Goal: Task Accomplishment & Management: Use online tool/utility

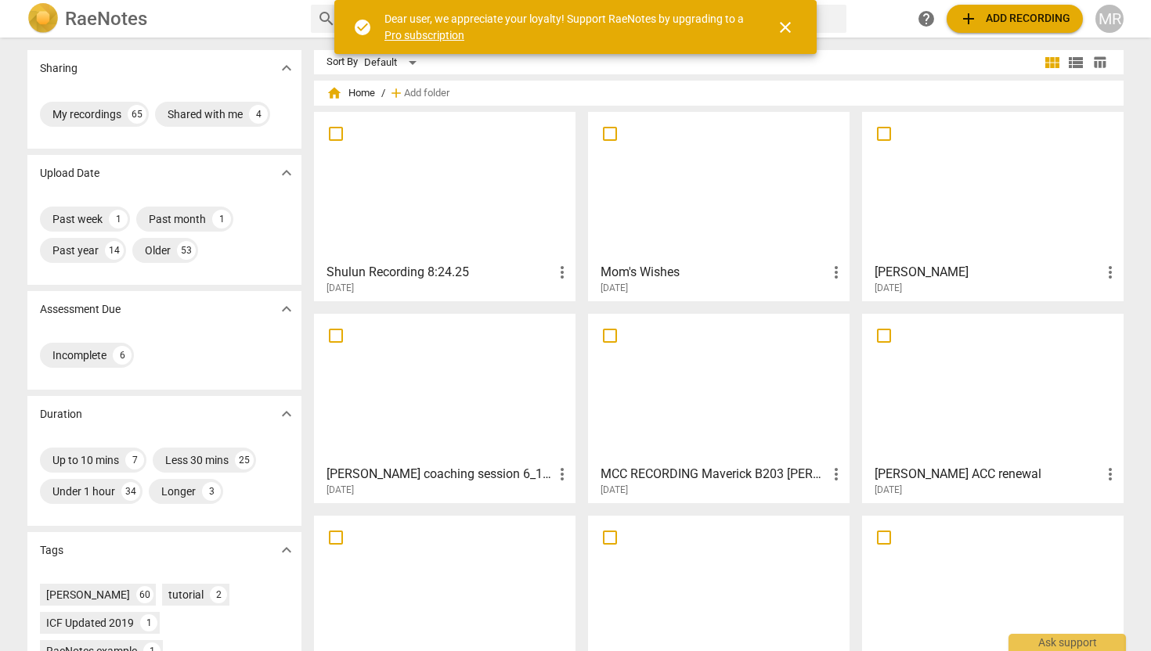
click at [529, 176] on div at bounding box center [444, 186] width 251 height 139
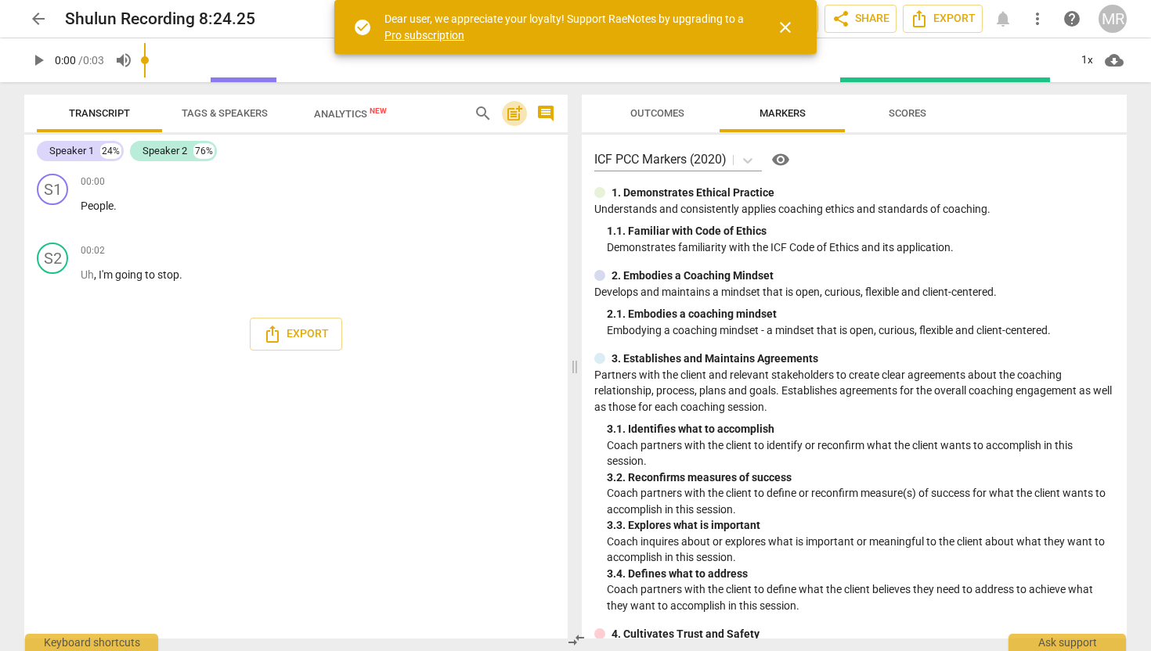
click at [507, 109] on span "post_add" at bounding box center [514, 113] width 19 height 19
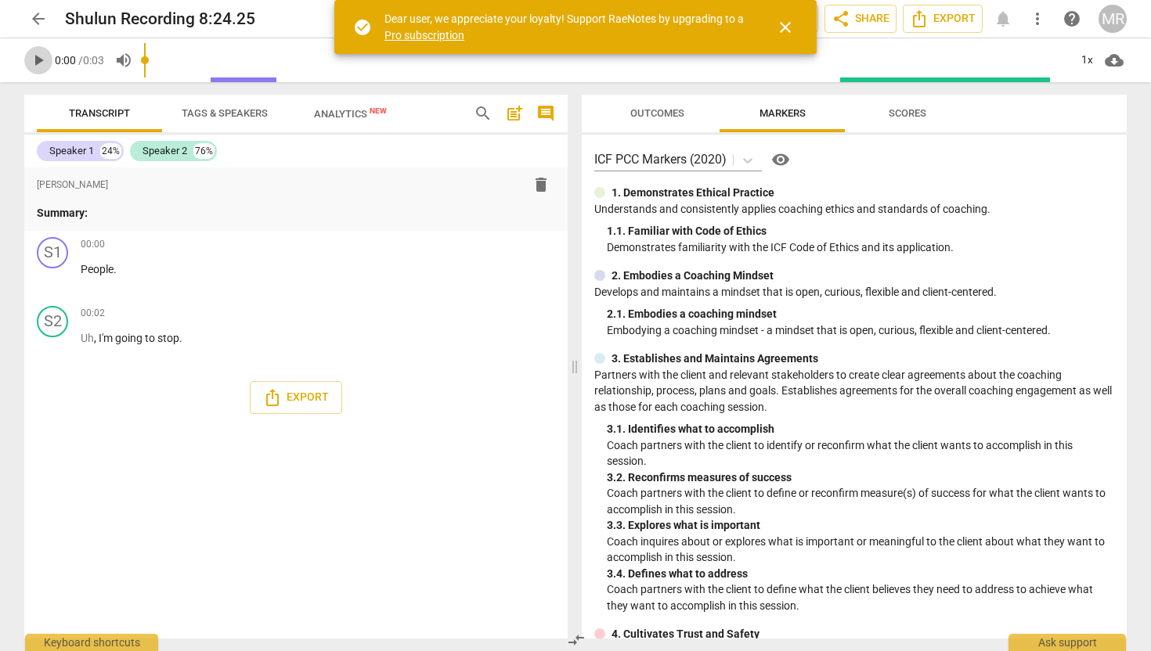
click at [37, 60] on span "play_arrow" at bounding box center [38, 60] width 19 height 19
type input "3"
click at [789, 27] on span "close" at bounding box center [785, 27] width 19 height 19
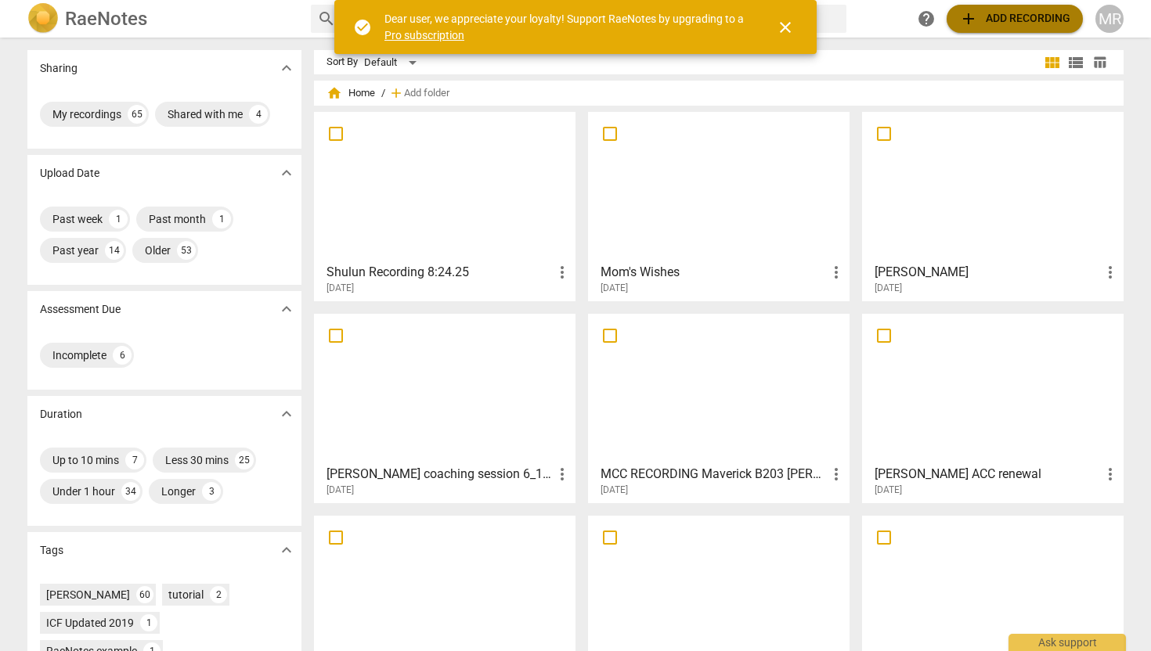
click at [990, 17] on span "add Add recording" at bounding box center [1014, 18] width 111 height 19
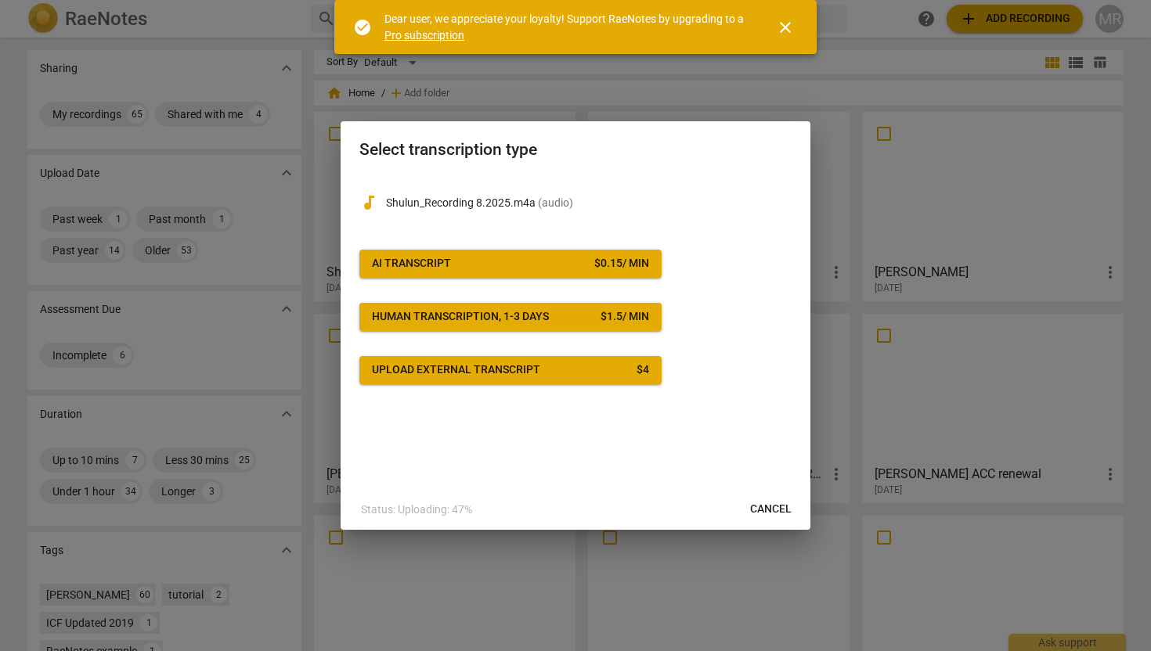
click at [526, 261] on span "AI Transcript $ 0.15 / min" at bounding box center [510, 264] width 277 height 16
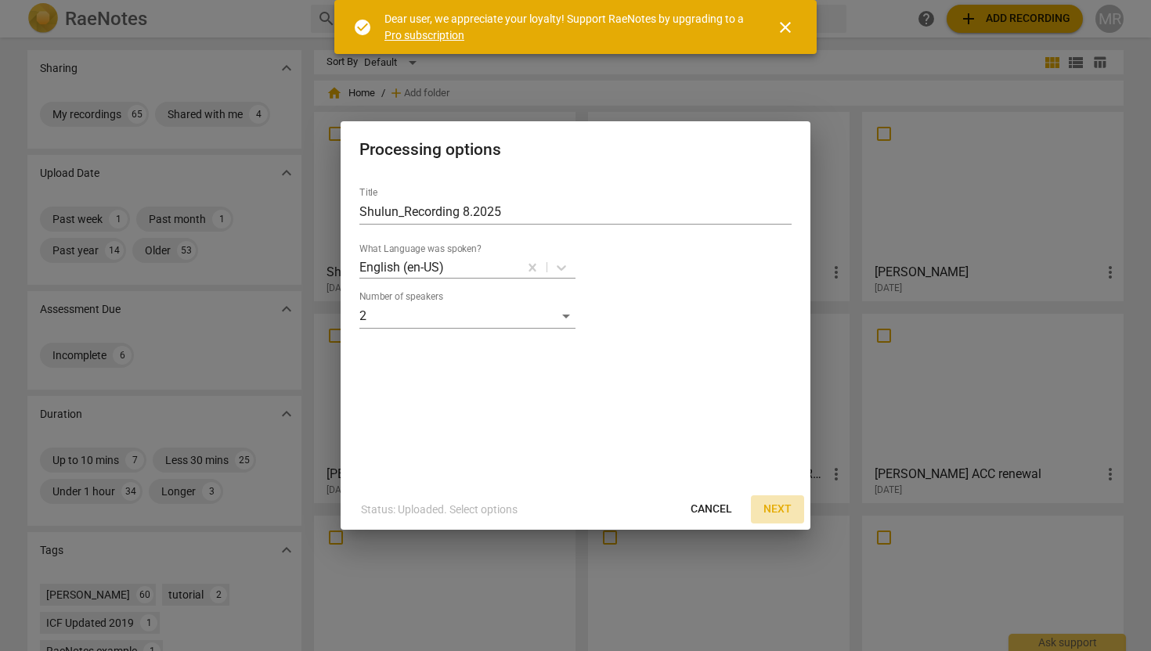
click at [771, 509] on span "Next" at bounding box center [777, 510] width 28 height 16
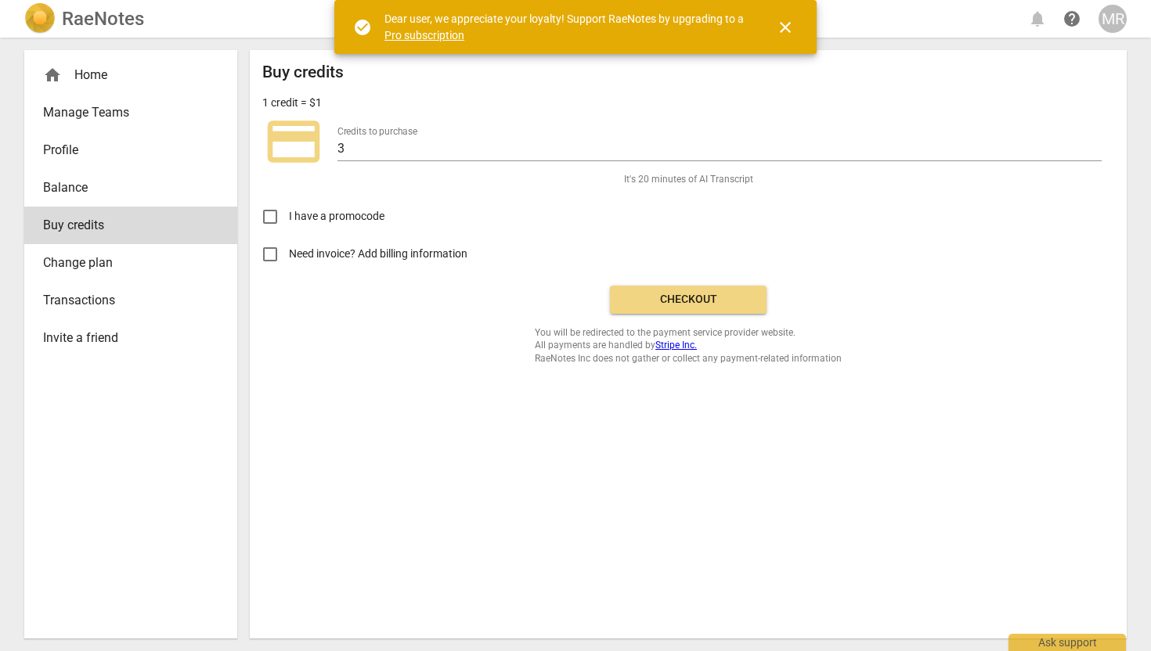
click at [699, 298] on span "Checkout" at bounding box center [688, 300] width 132 height 16
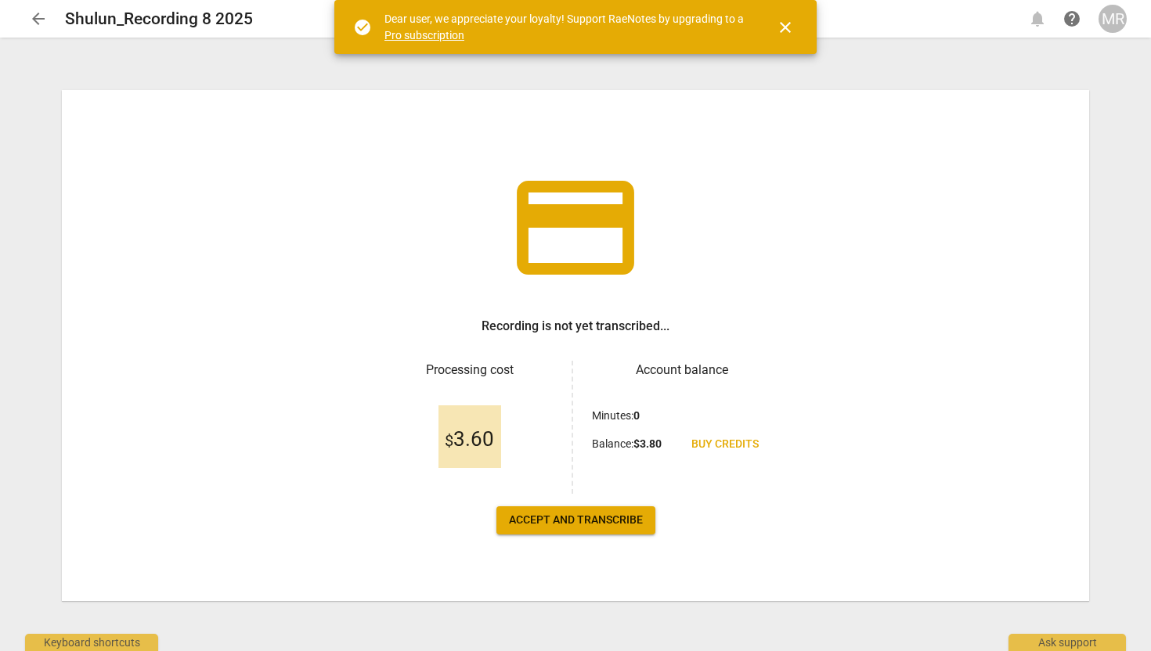
click at [567, 523] on span "Accept and transcribe" at bounding box center [576, 521] width 134 height 16
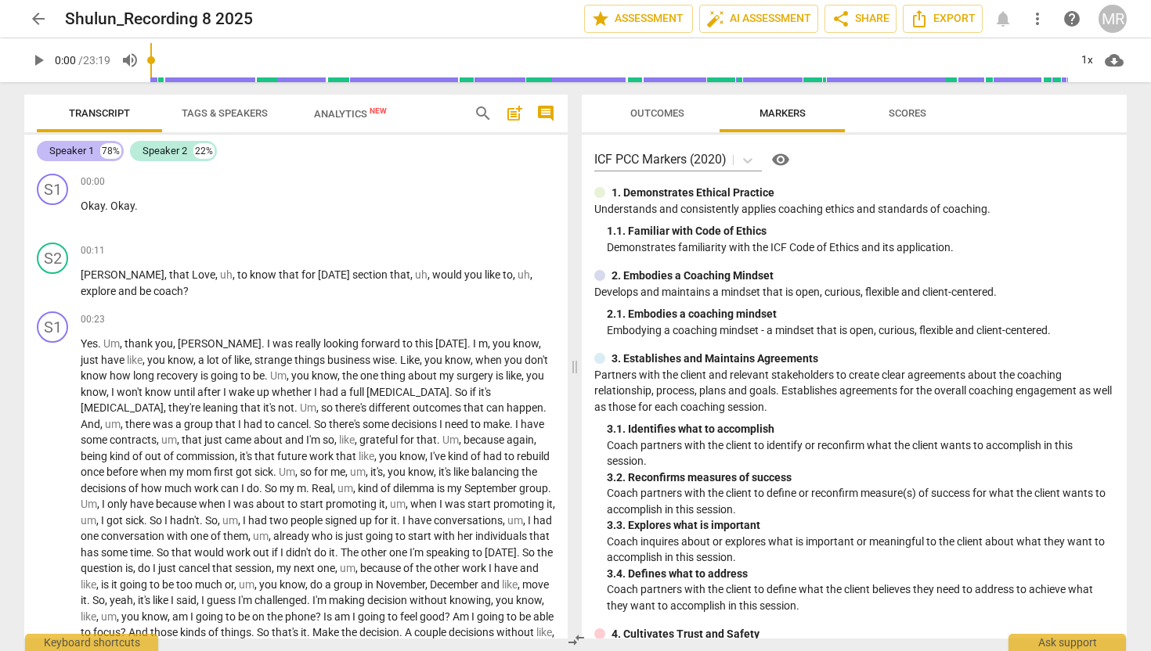
click at [85, 147] on div "Speaker 1" at bounding box center [71, 151] width 45 height 16
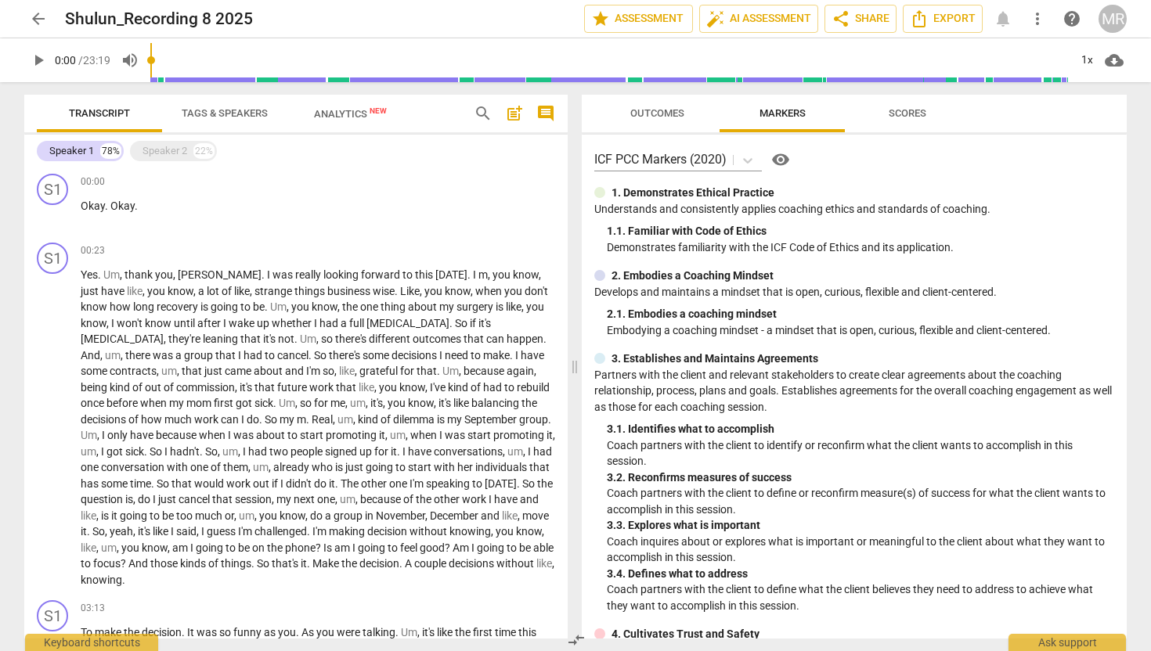
click at [211, 111] on span "Tags & Speakers" at bounding box center [225, 113] width 86 height 12
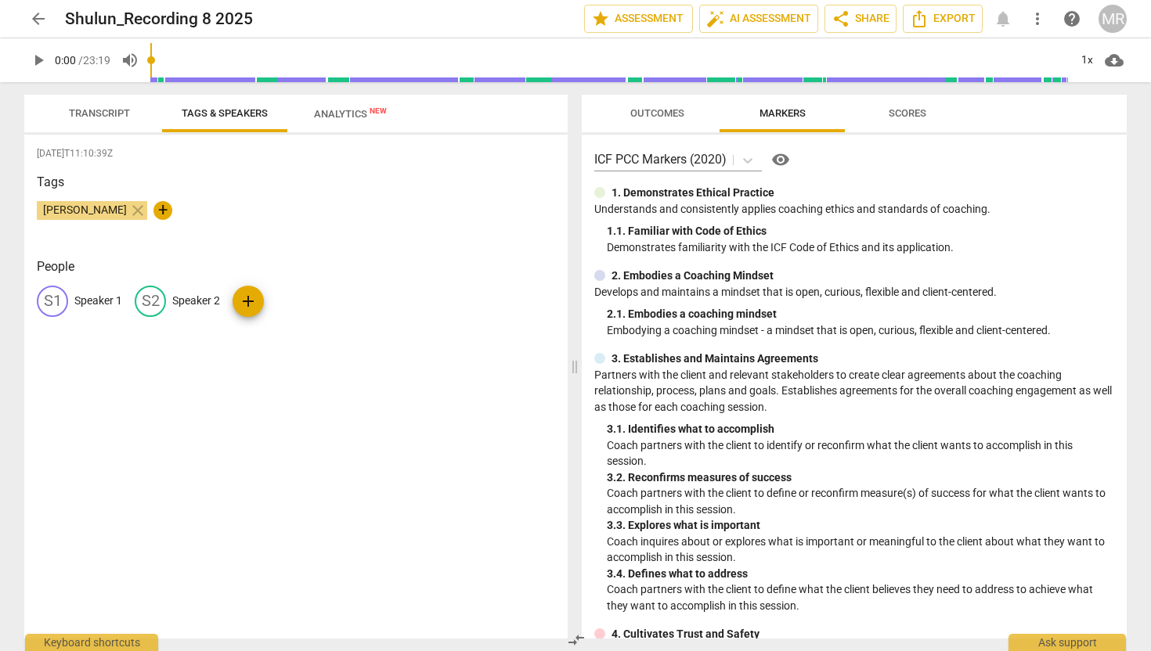
click at [103, 302] on p "Speaker 1" at bounding box center [98, 301] width 48 height 16
type input "Client"
click at [274, 296] on p "Speaker 2" at bounding box center [298, 301] width 48 height 16
type input "Coach"
click at [96, 121] on span "Transcript" at bounding box center [99, 113] width 99 height 21
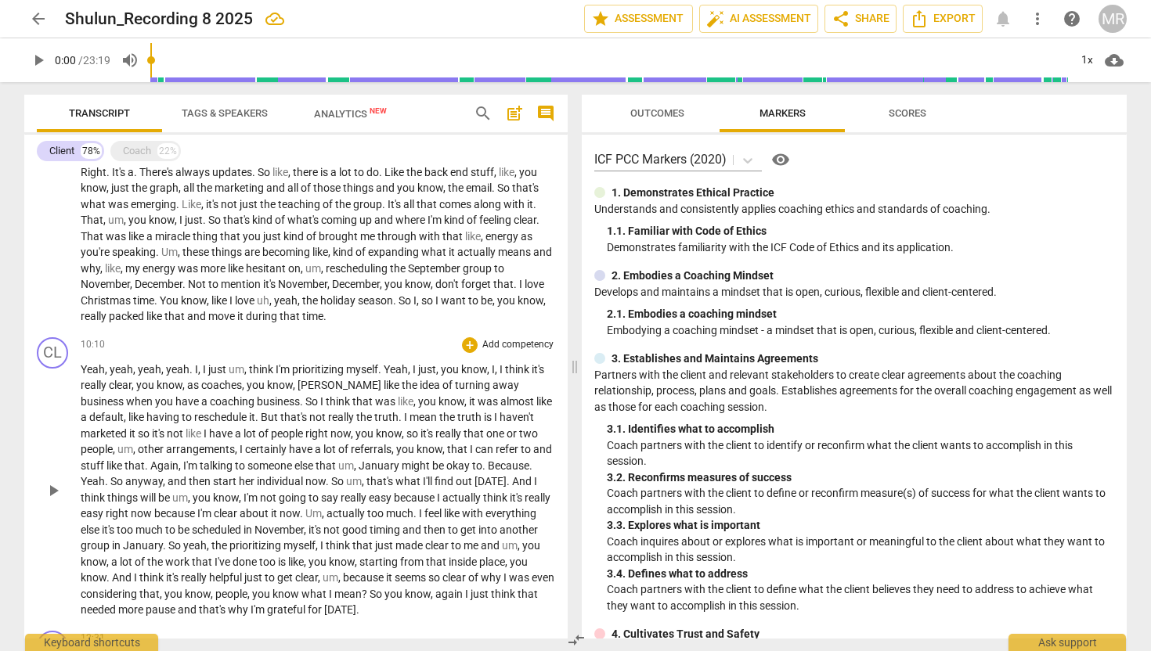
scroll to position [996, 0]
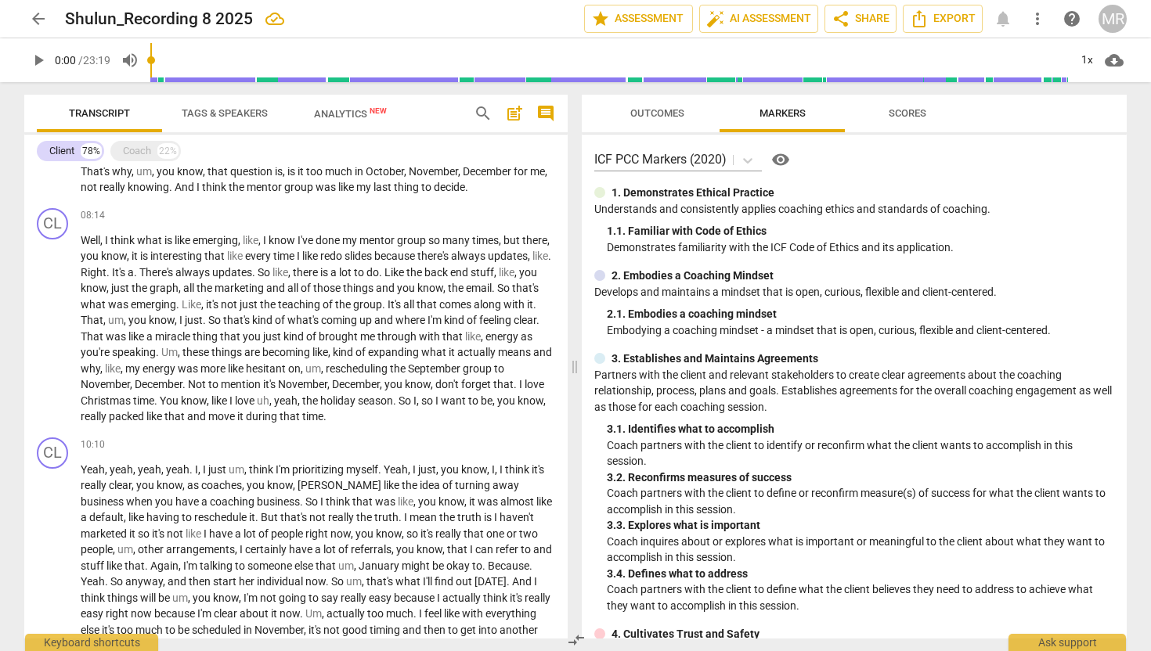
click at [126, 110] on span "Transcript" at bounding box center [99, 113] width 61 height 12
click at [197, 107] on span "Tags & Speakers" at bounding box center [225, 113] width 86 height 12
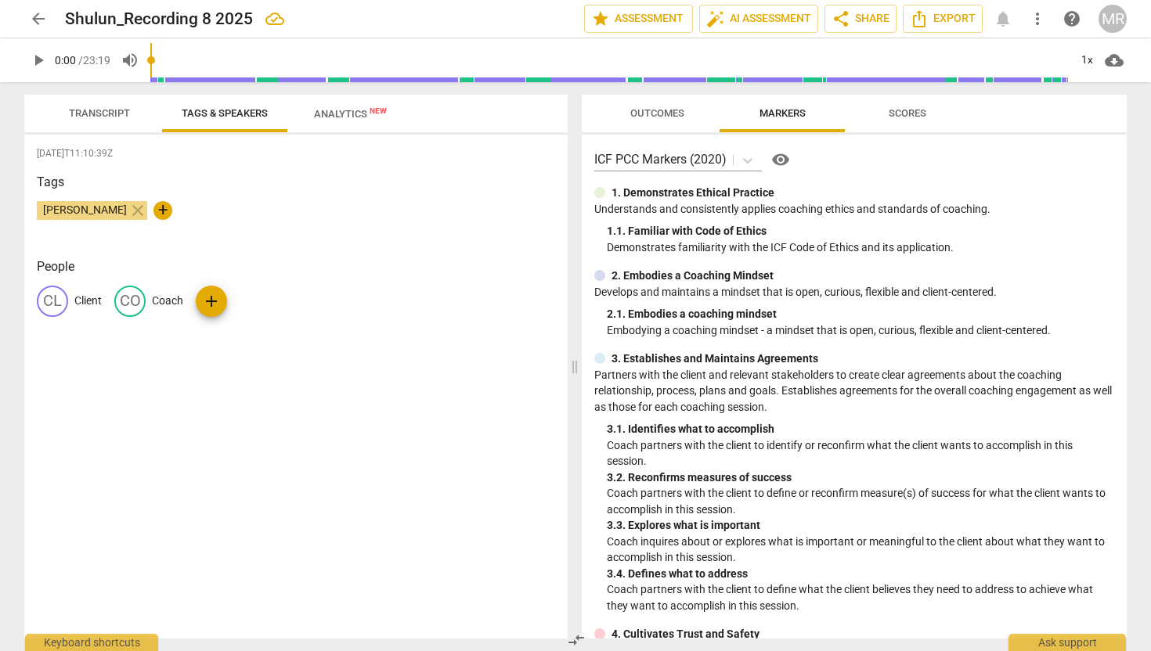
click at [128, 111] on span "Transcript" at bounding box center [99, 113] width 61 height 12
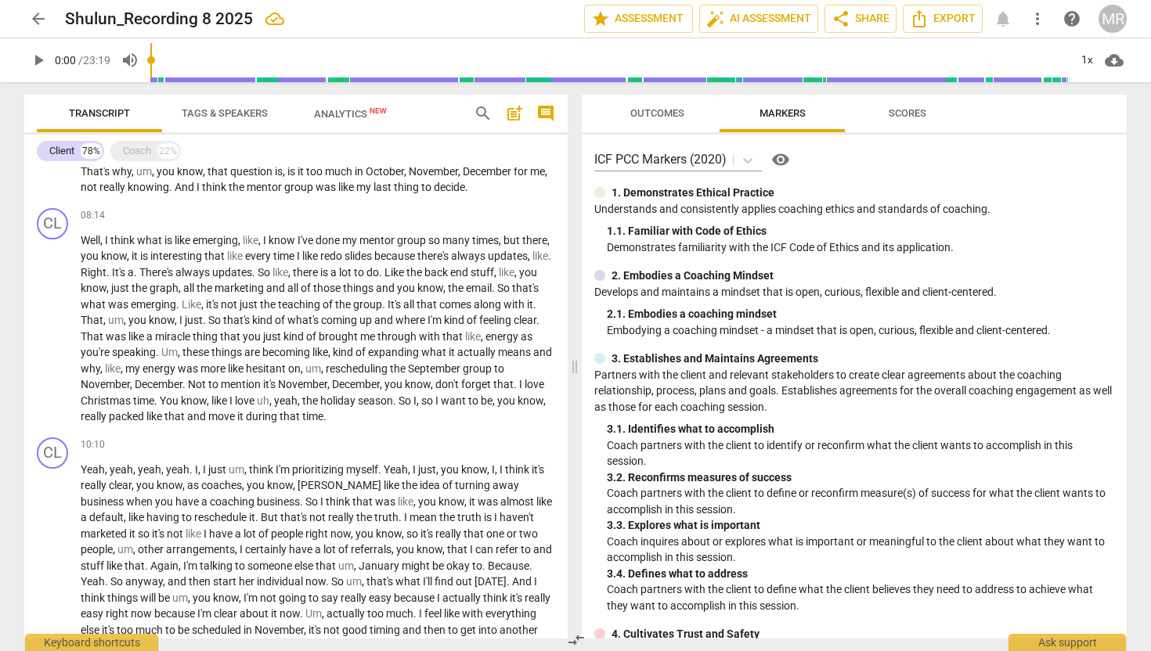
click at [197, 112] on span "Tags & Speakers" at bounding box center [225, 113] width 86 height 12
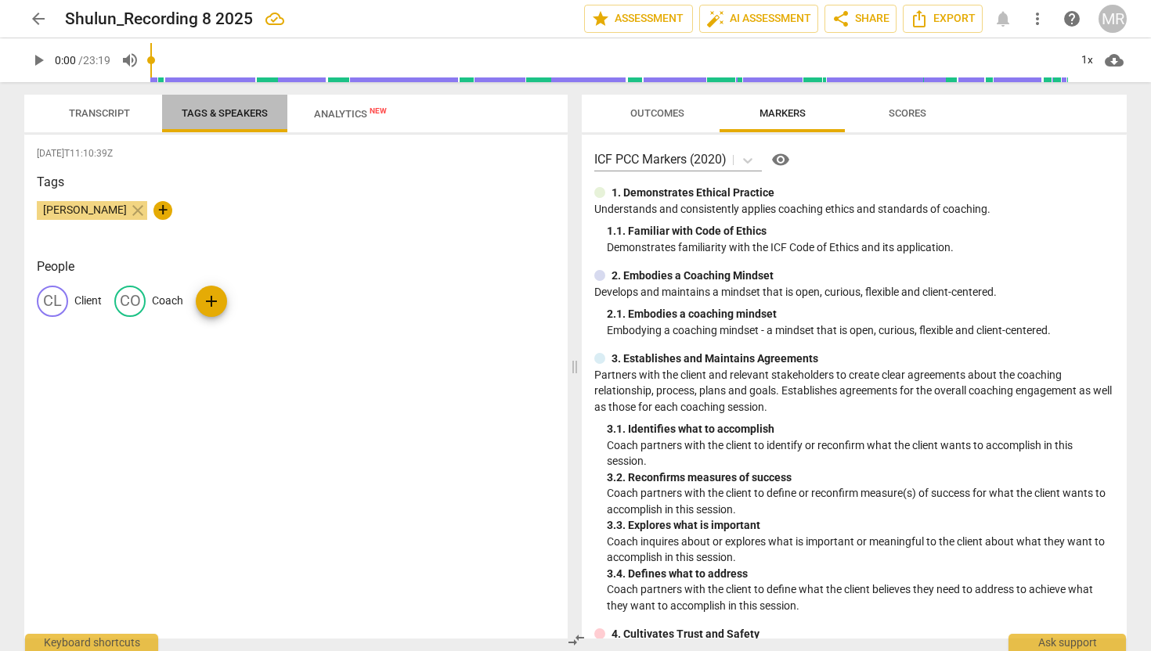
click at [238, 110] on span "Tags & Speakers" at bounding box center [225, 113] width 86 height 12
click at [87, 102] on button "Transcript" at bounding box center [99, 114] width 125 height 38
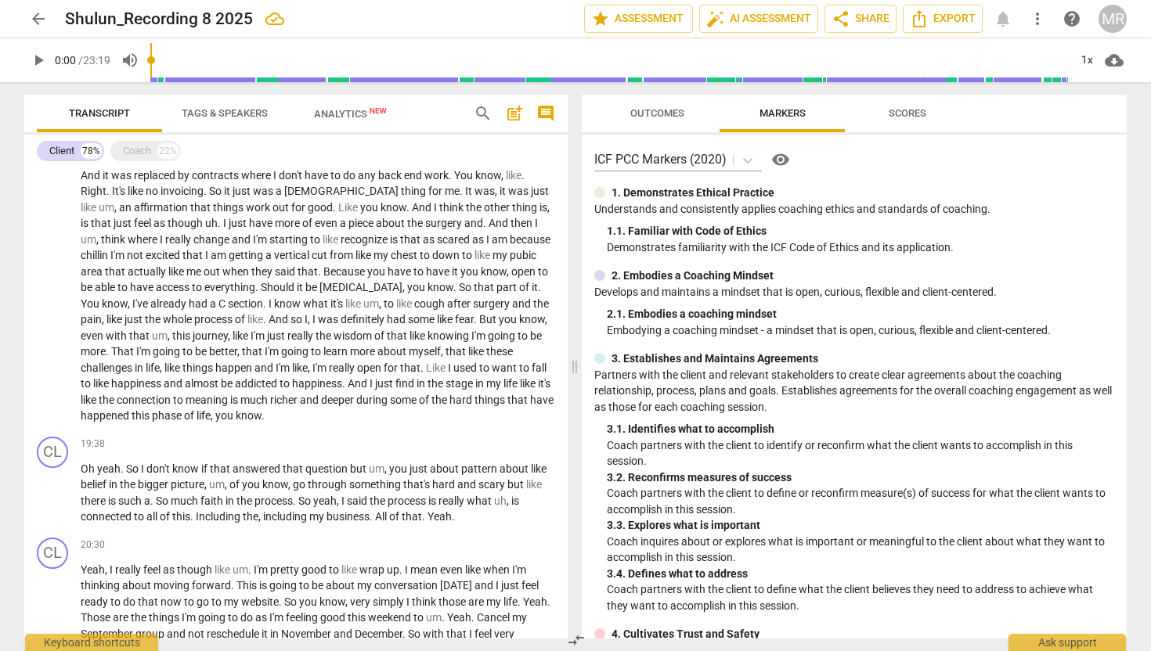
scroll to position [2307, 0]
click at [59, 146] on div "Client" at bounding box center [61, 151] width 25 height 16
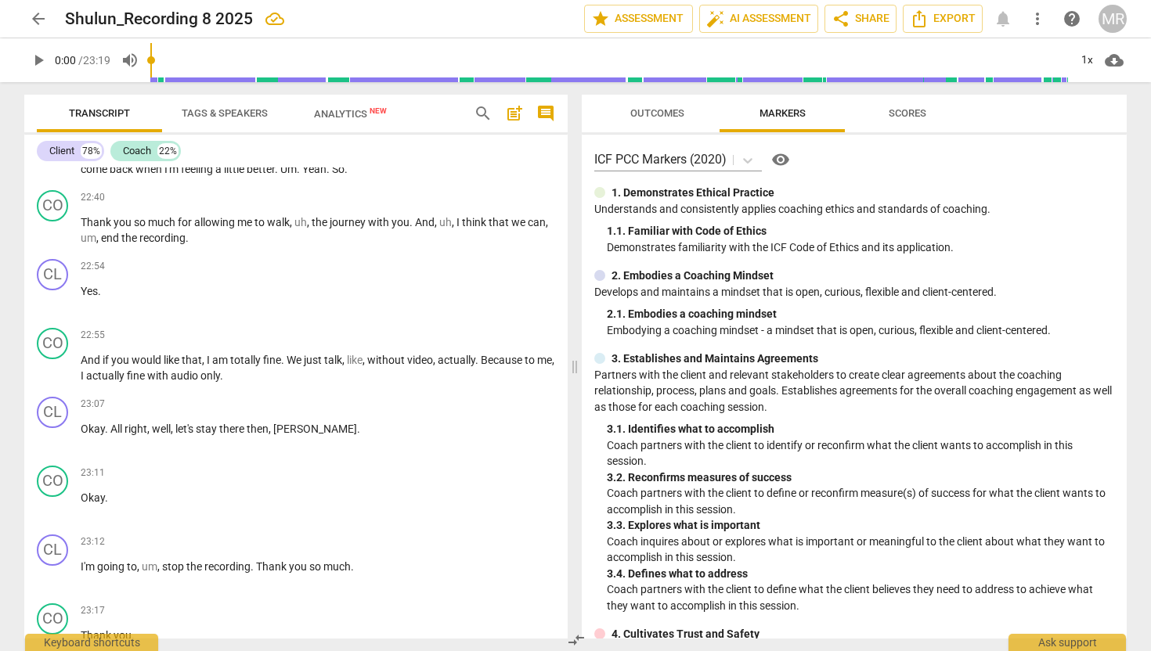
scroll to position [4048, 0]
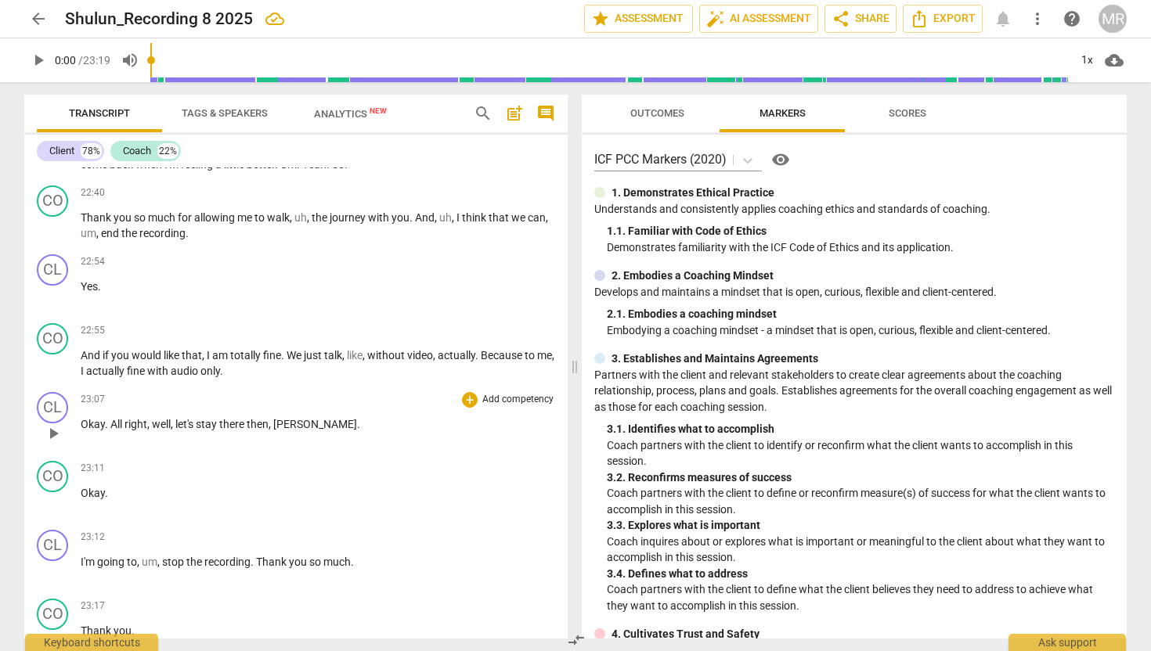
click at [231, 431] on span "there" at bounding box center [232, 424] width 27 height 13
click at [279, 431] on span "[PERSON_NAME]" at bounding box center [315, 424] width 84 height 13
drag, startPoint x: 302, startPoint y: 456, endPoint x: 290, endPoint y: 456, distance: 12.6
click at [290, 431] on span "[PERSON_NAME]" at bounding box center [315, 424] width 84 height 13
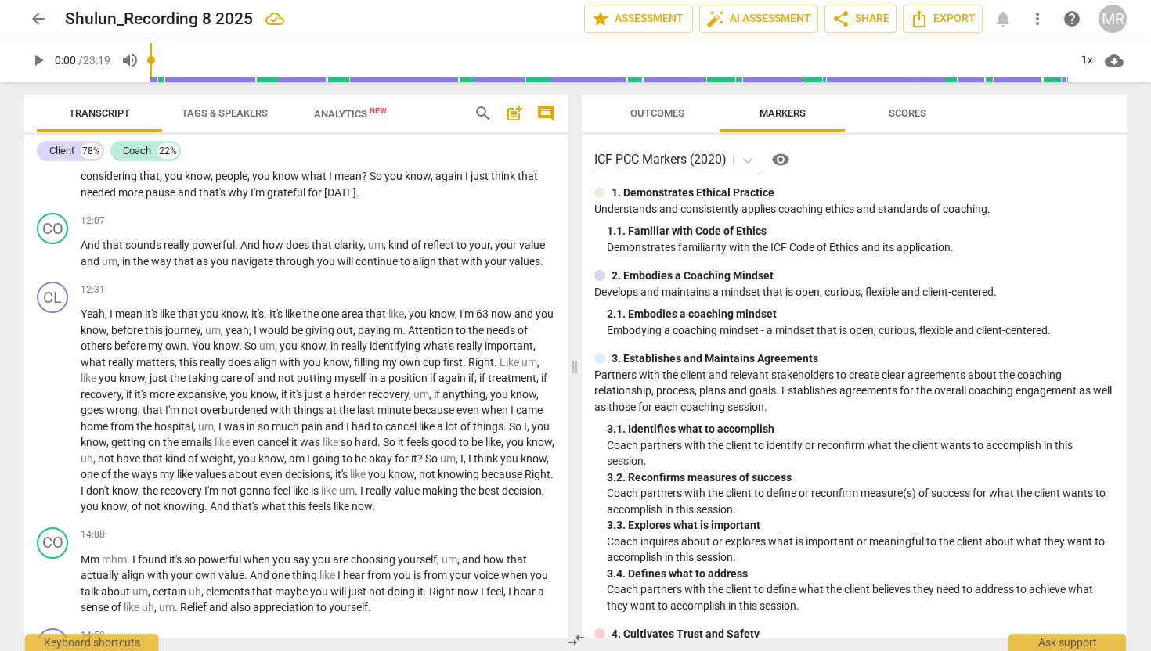
scroll to position [1963, 0]
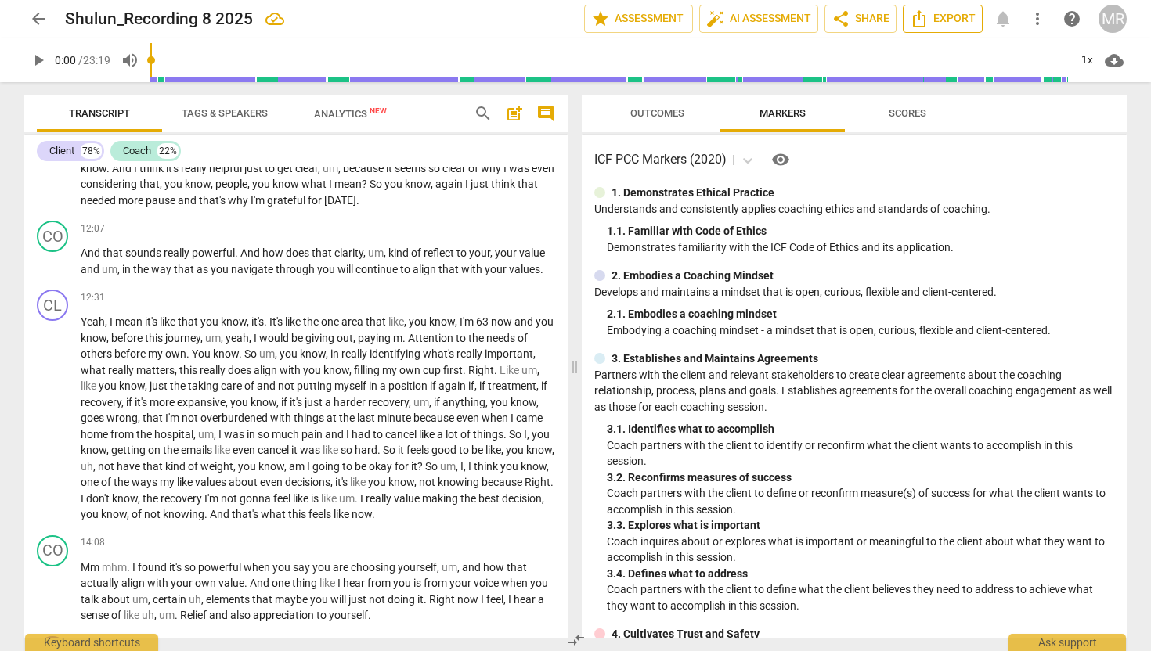
click at [924, 19] on icon "Export" at bounding box center [919, 18] width 19 height 19
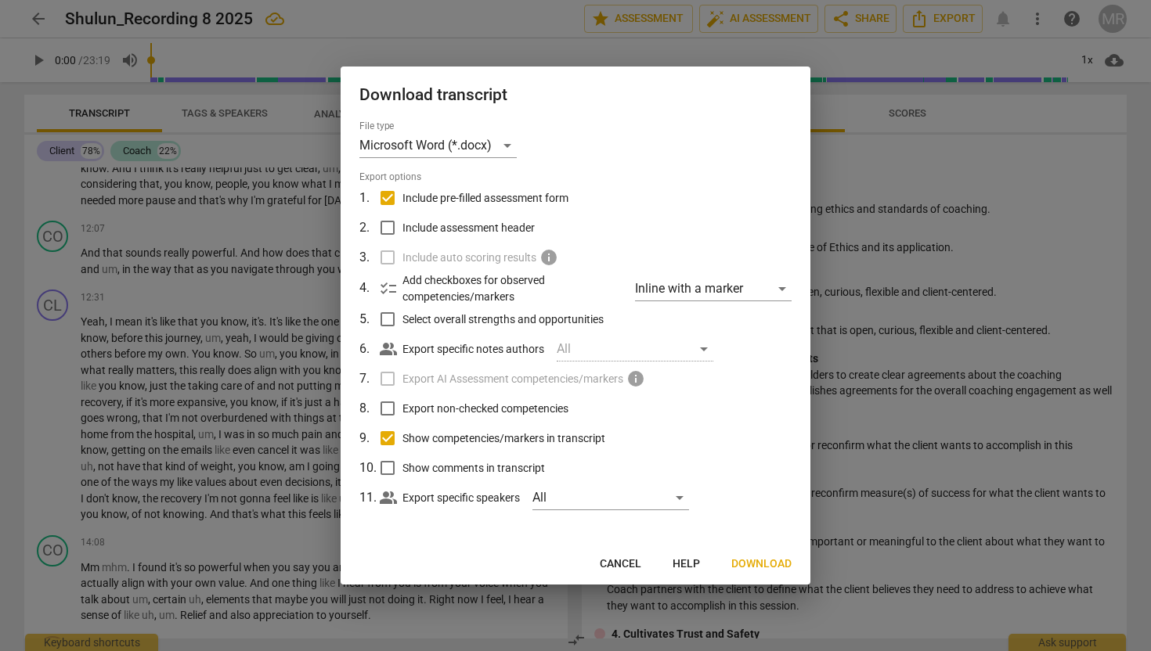
click at [748, 566] on span "Download" at bounding box center [761, 565] width 60 height 16
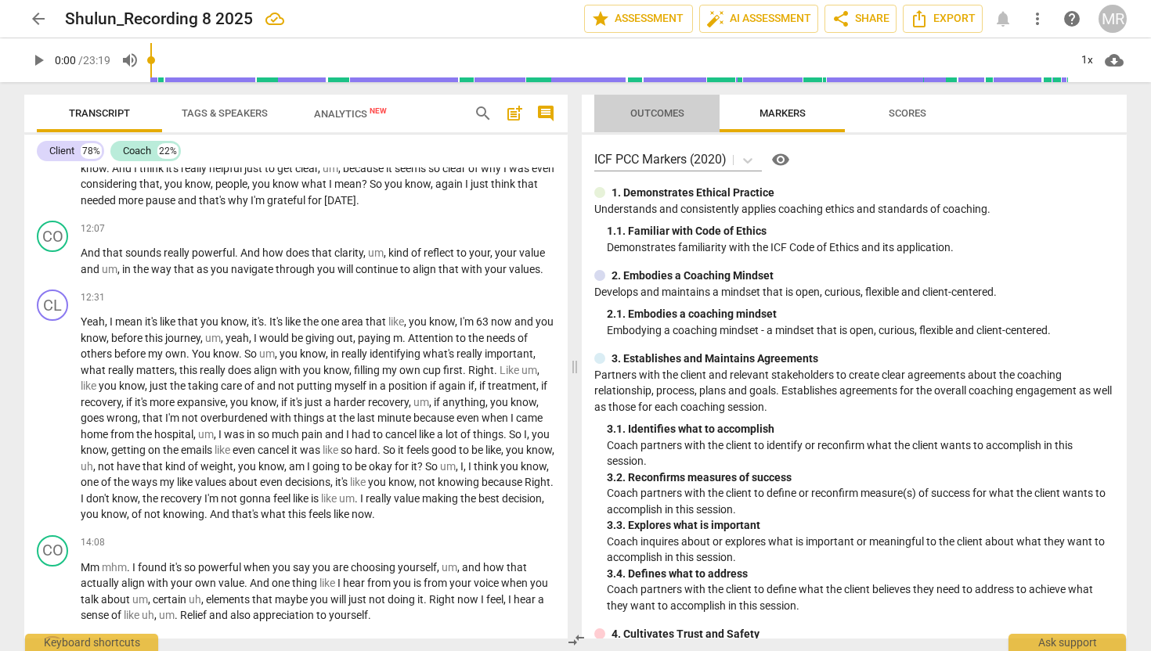
click at [684, 109] on span "Outcomes" at bounding box center [657, 113] width 92 height 21
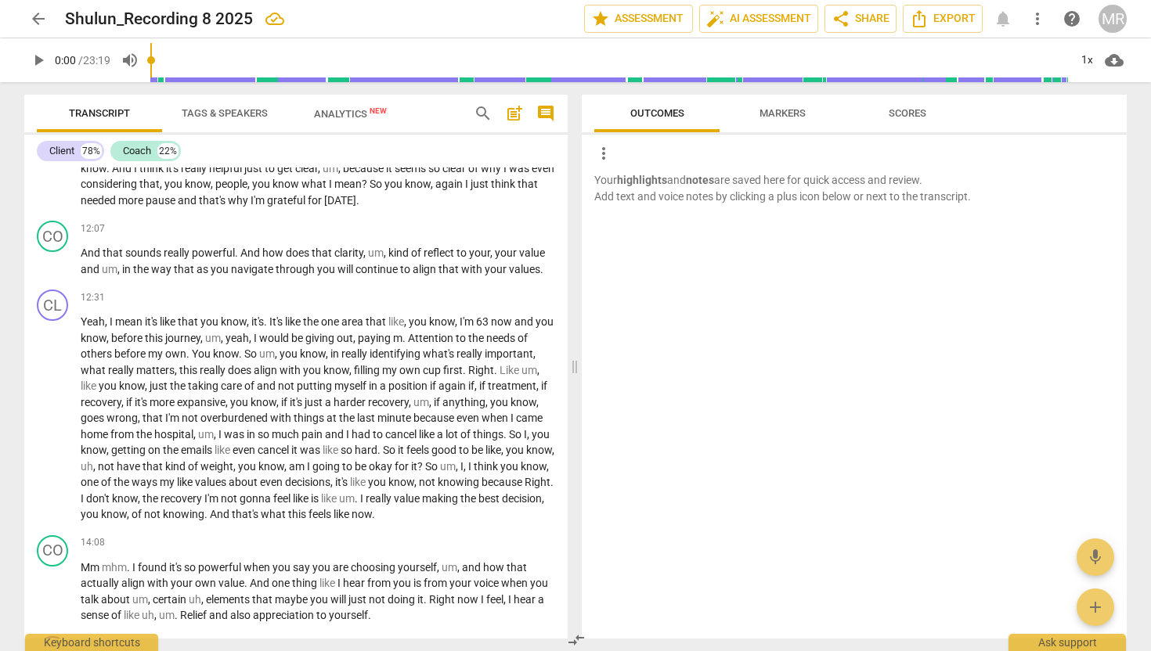
click at [779, 108] on span "Markers" at bounding box center [782, 113] width 46 height 12
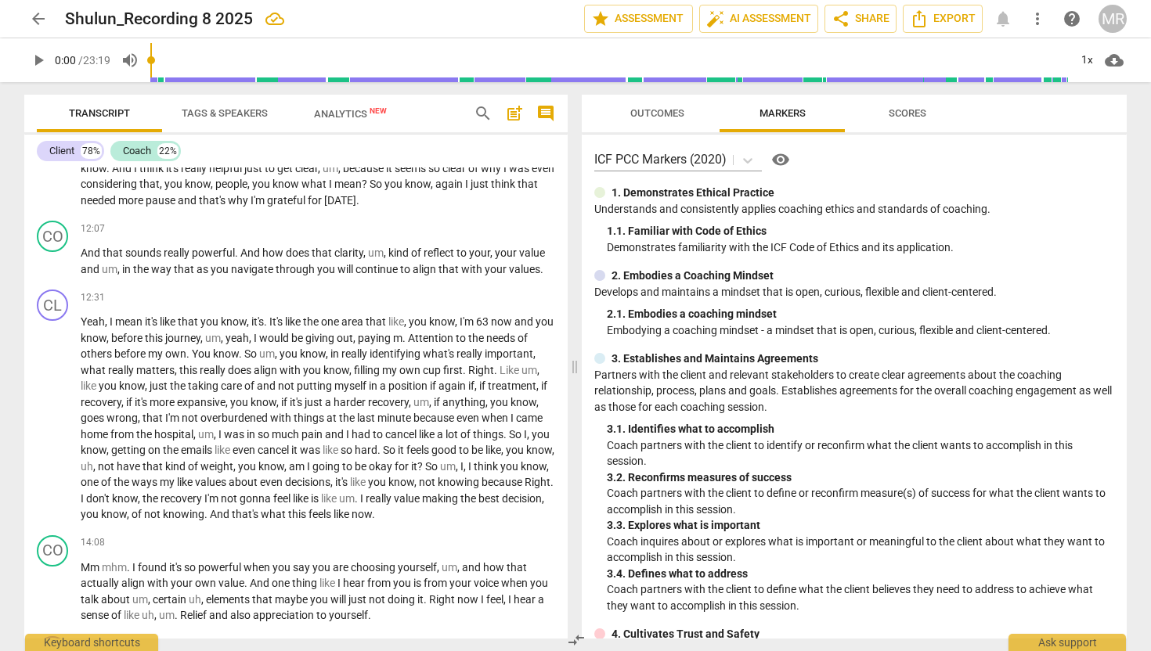
click at [911, 110] on span "Scores" at bounding box center [908, 113] width 38 height 12
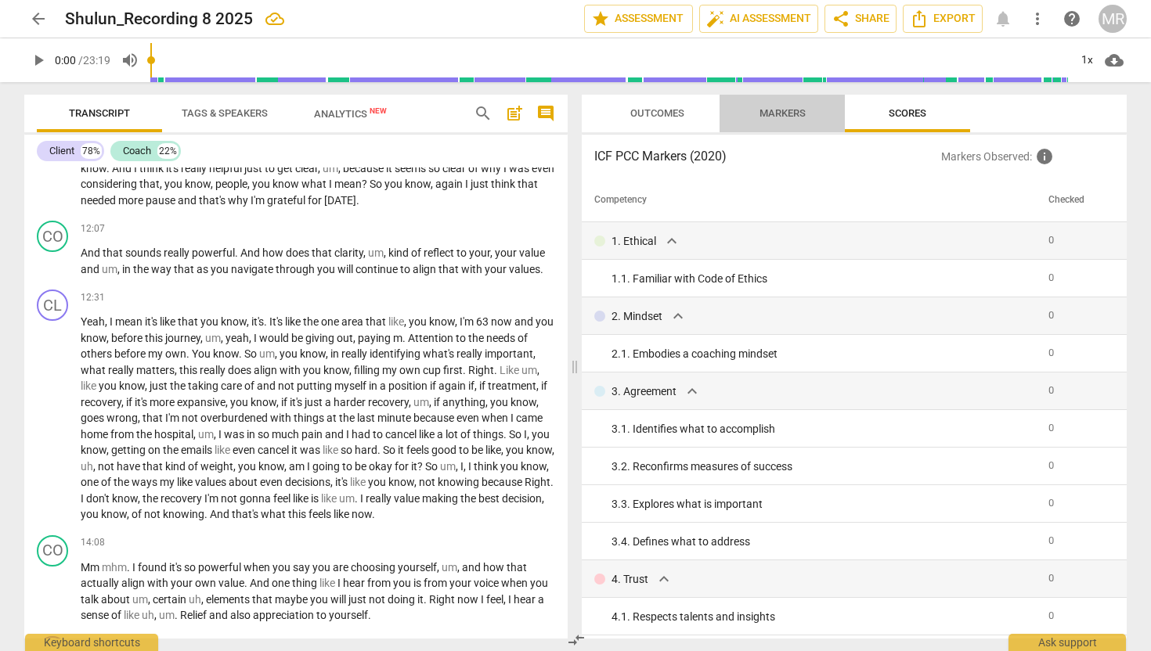
click at [798, 117] on span "Markers" at bounding box center [782, 113] width 46 height 12
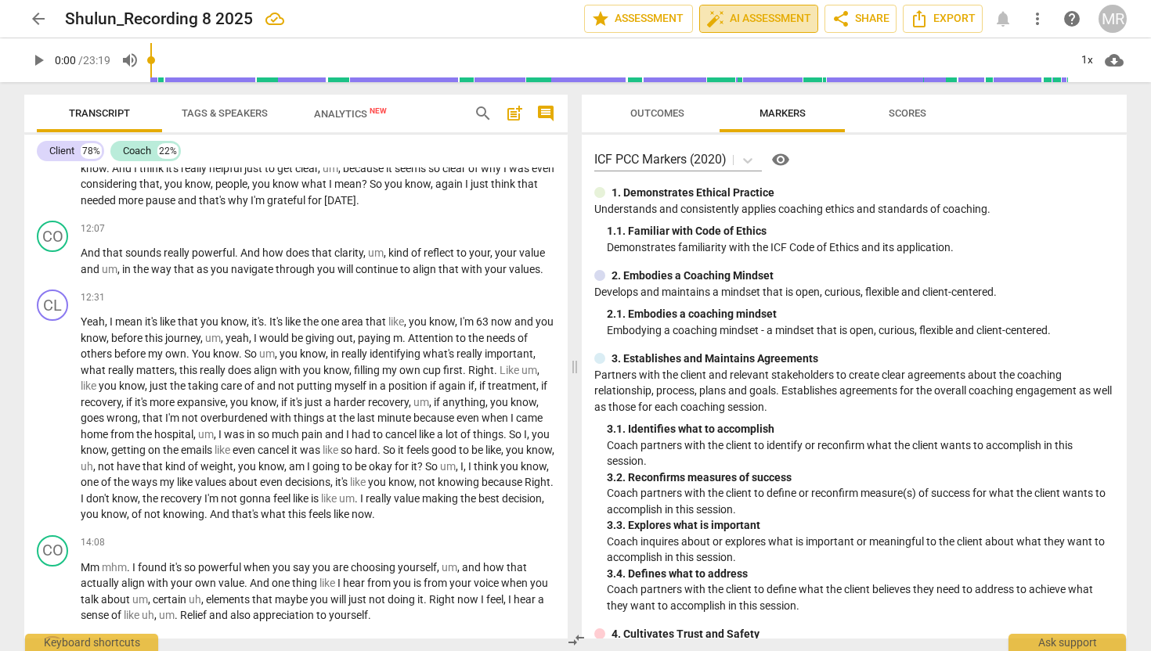
click at [740, 27] on span "auto_fix_high AI Assessment" at bounding box center [758, 18] width 105 height 19
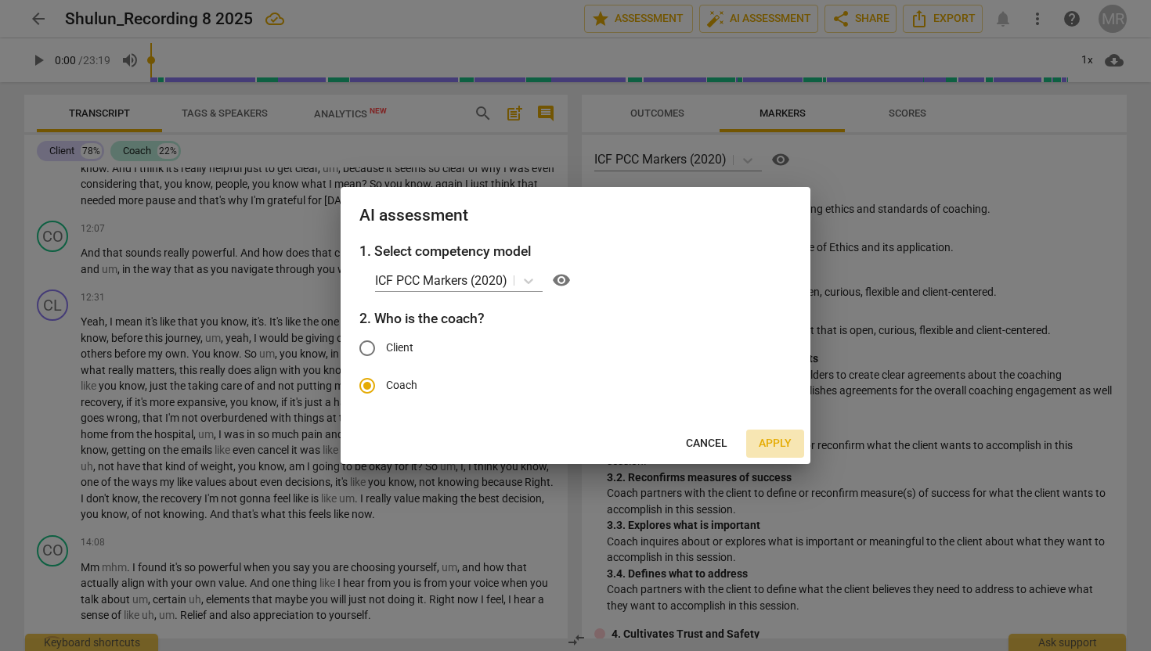
click at [771, 448] on span "Apply" at bounding box center [775, 444] width 33 height 16
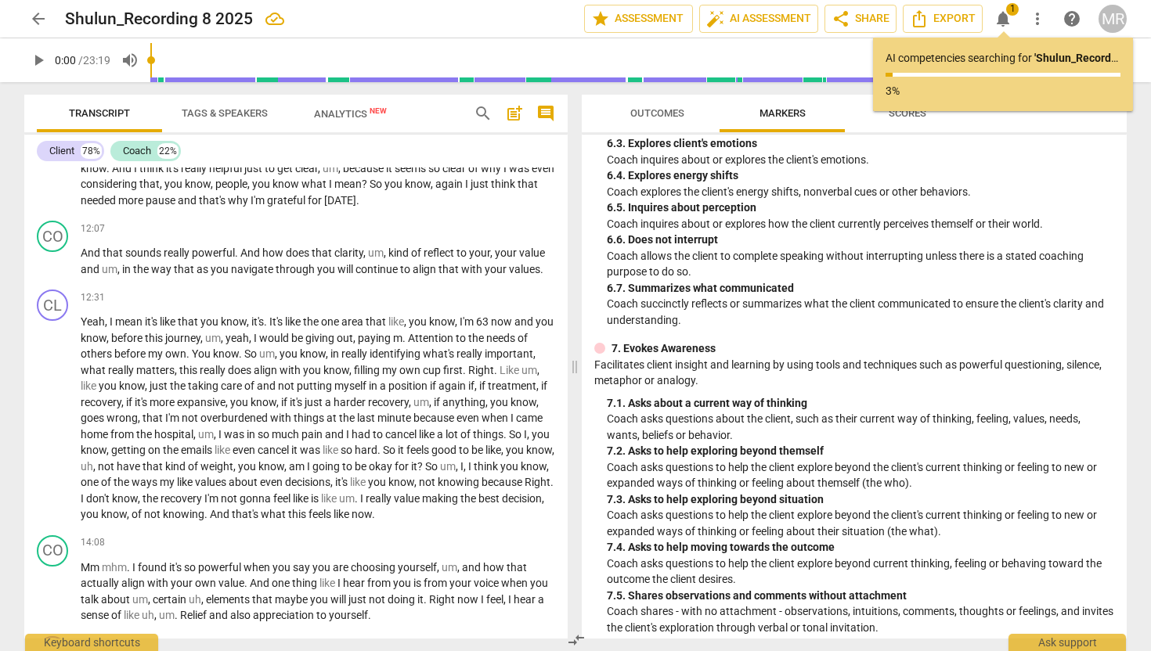
scroll to position [1073, 0]
